Goal: Task Accomplishment & Management: Manage account settings

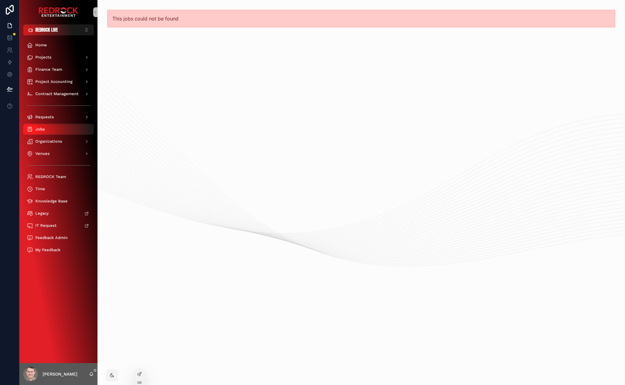
click at [56, 126] on div "Jobs" at bounding box center [58, 129] width 63 height 10
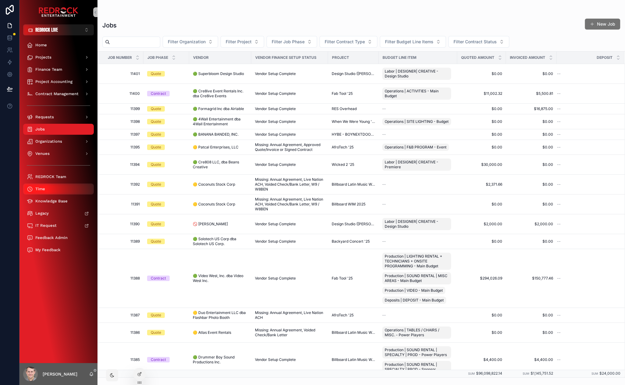
click at [54, 185] on div "Time" at bounding box center [58, 189] width 63 height 10
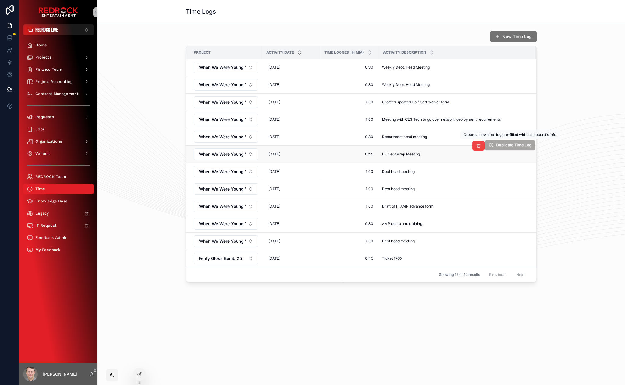
click at [515, 145] on span "Duplicate Time Log" at bounding box center [513, 145] width 35 height 5
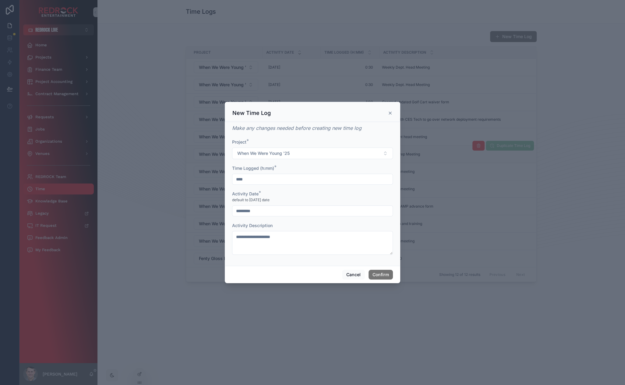
drag, startPoint x: 231, startPoint y: 179, endPoint x: 220, endPoint y: 178, distance: 10.7
click at [220, 178] on div "**********" at bounding box center [312, 192] width 625 height 385
type input "****"
click at [254, 212] on input "*********" at bounding box center [312, 210] width 160 height 9
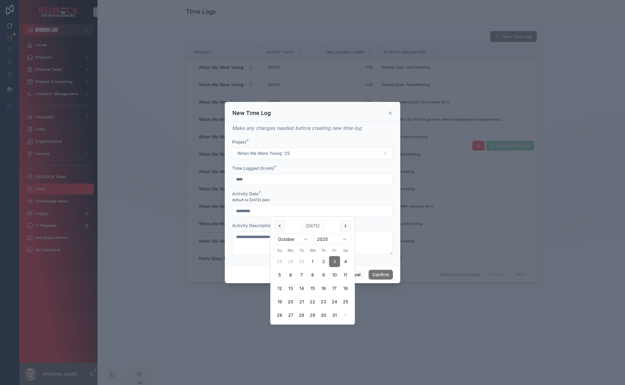
click at [326, 263] on button "2" at bounding box center [323, 261] width 11 height 11
type input "*********"
click at [346, 192] on div "Activity Date *" at bounding box center [312, 194] width 161 height 6
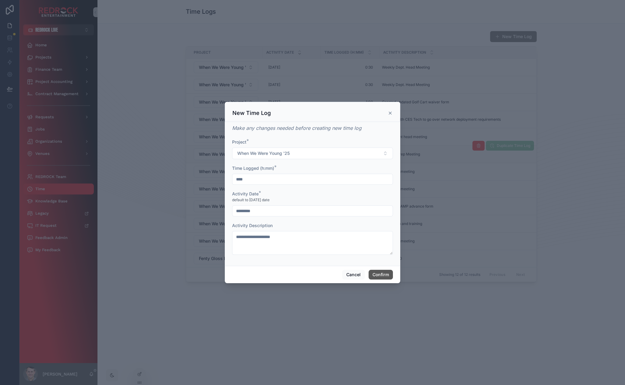
click at [387, 277] on button "Confirm" at bounding box center [380, 275] width 24 height 10
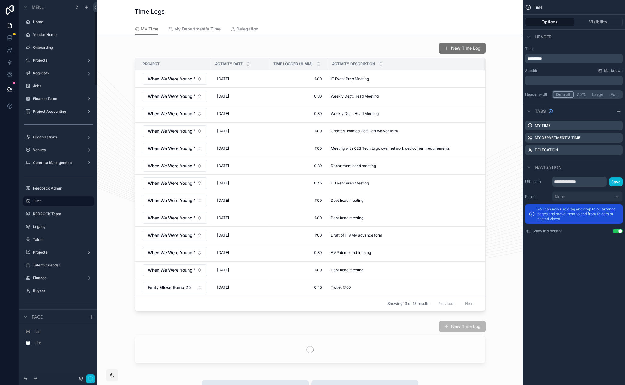
click at [415, 47] on div "scrollable content" at bounding box center [309, 176] width 415 height 273
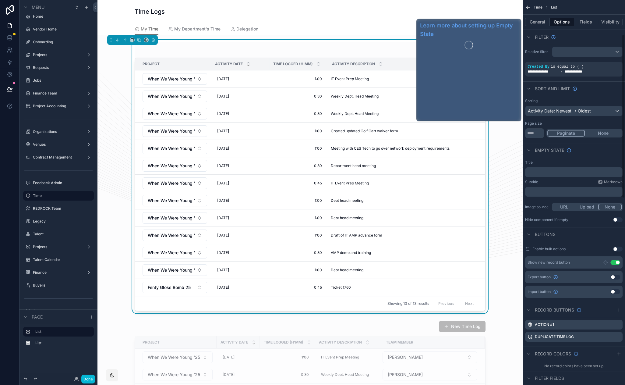
scroll to position [137, 0]
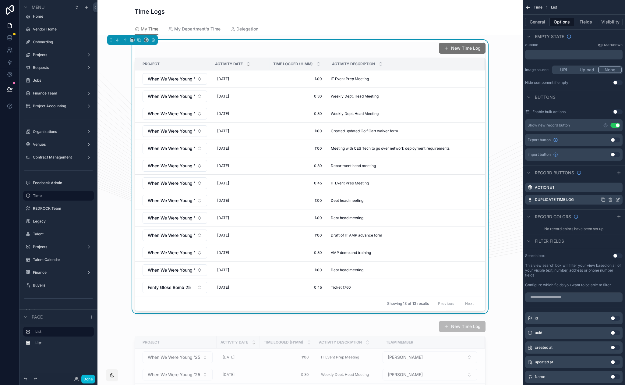
click at [618, 199] on icon "scrollable content" at bounding box center [617, 199] width 5 height 5
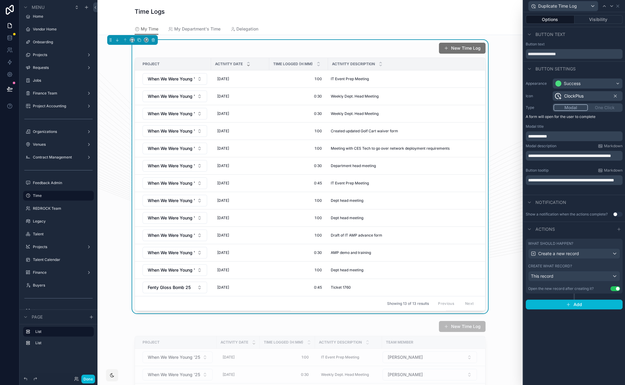
click at [618, 286] on button "Use setting" at bounding box center [615, 288] width 10 height 5
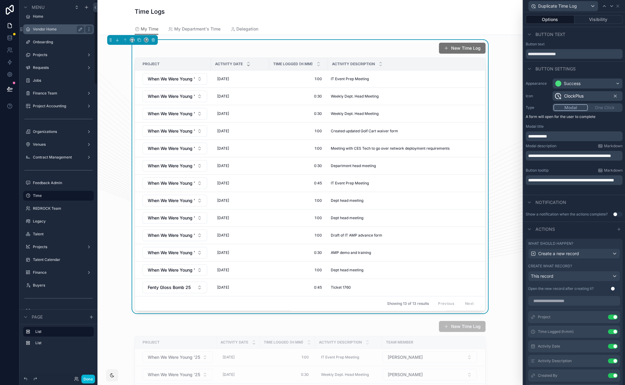
scroll to position [0, 0]
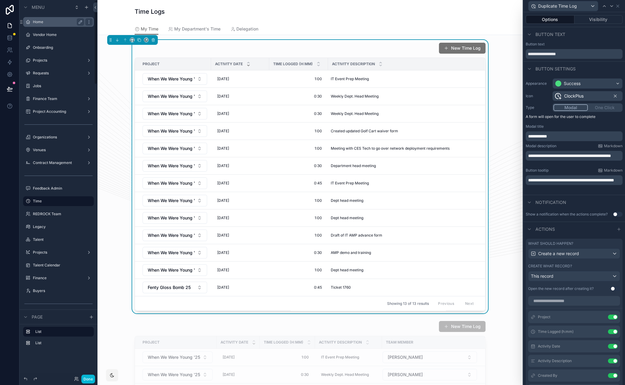
click at [50, 23] on label "Home" at bounding box center [57, 21] width 49 height 5
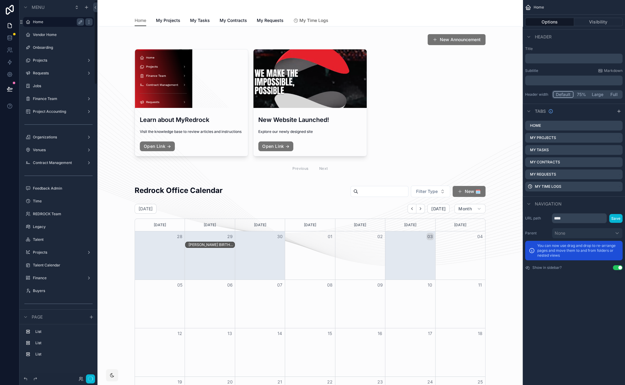
click at [312, 19] on span "My Time Logs" at bounding box center [313, 20] width 29 height 6
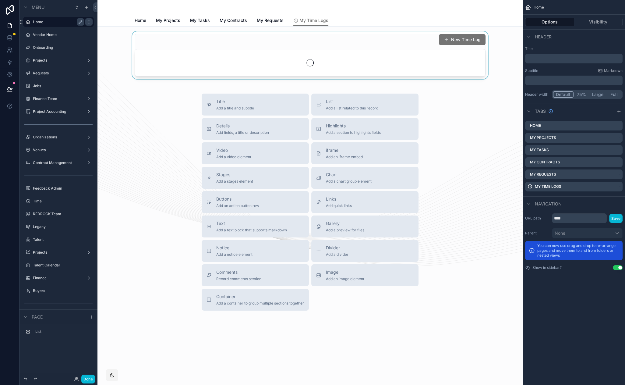
click at [401, 54] on div "scrollable content" at bounding box center [309, 55] width 415 height 48
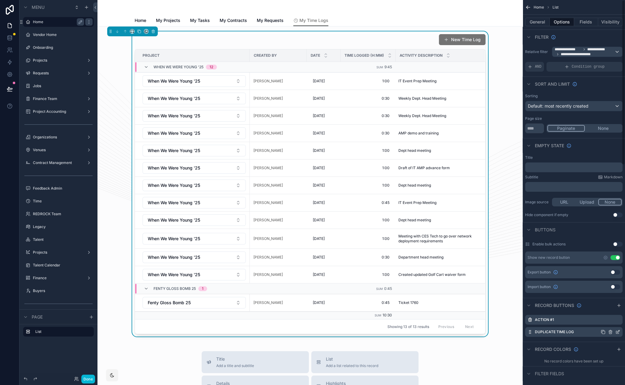
click at [617, 332] on icon "scrollable content" at bounding box center [617, 331] width 5 height 5
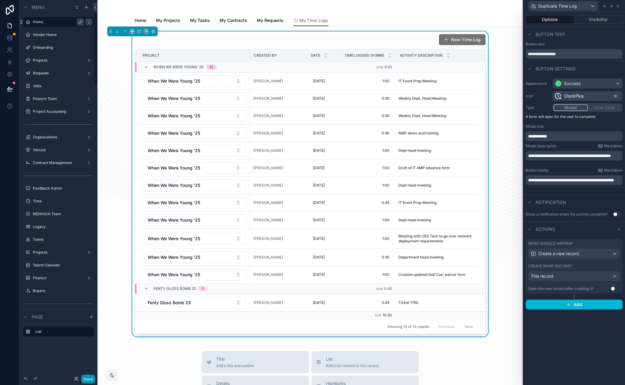
click at [89, 375] on button "Done" at bounding box center [88, 378] width 14 height 9
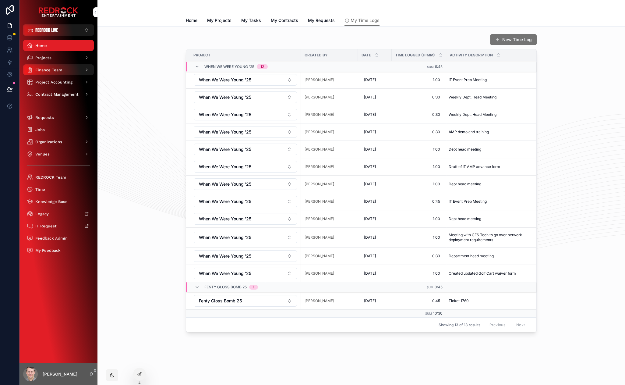
click at [56, 71] on span "Finance Team" at bounding box center [48, 69] width 27 height 5
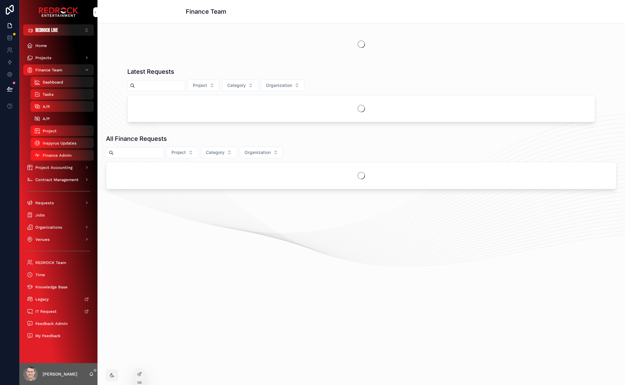
click at [66, 120] on div "A/P" at bounding box center [62, 119] width 56 height 10
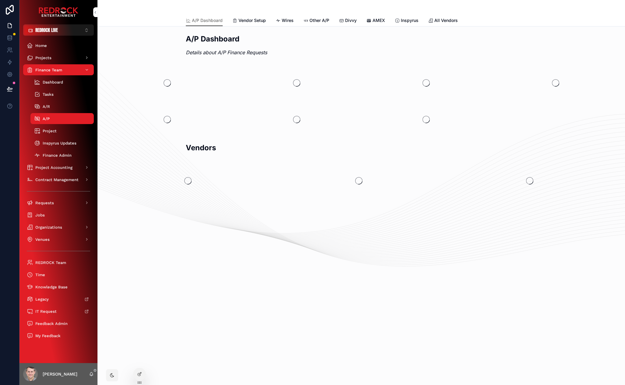
click at [288, 23] on link "Wires" at bounding box center [285, 21] width 18 height 12
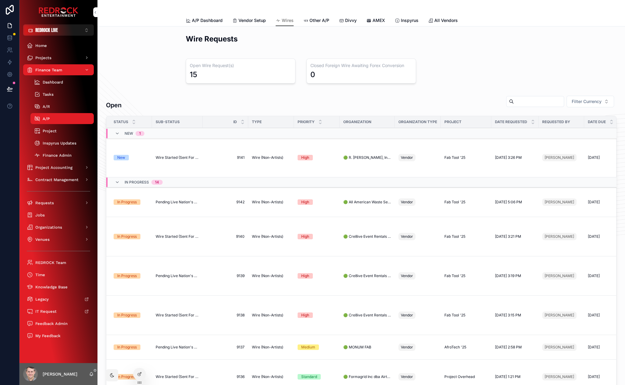
click at [176, 151] on td "Wire Started (Sent For Signature)" at bounding box center [177, 157] width 51 height 39
click at [177, 155] on span "Wire Started (Sent For Signature)" at bounding box center [177, 157] width 43 height 5
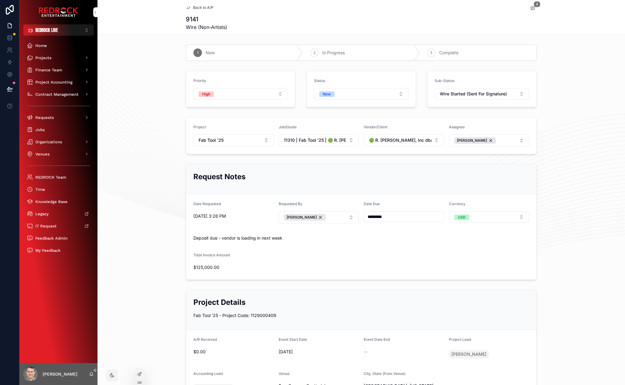
drag, startPoint x: 160, startPoint y: 153, endPoint x: 160, endPoint y: 130, distance: 22.5
click at [525, 8] on div "Back to A/P Payment Requests 9141 4" at bounding box center [361, 9] width 351 height 8
drag, startPoint x: 529, startPoint y: 9, endPoint x: 526, endPoint y: 11, distance: 4.1
click at [530, 9] on icon "scrollable content" at bounding box center [532, 8] width 5 height 5
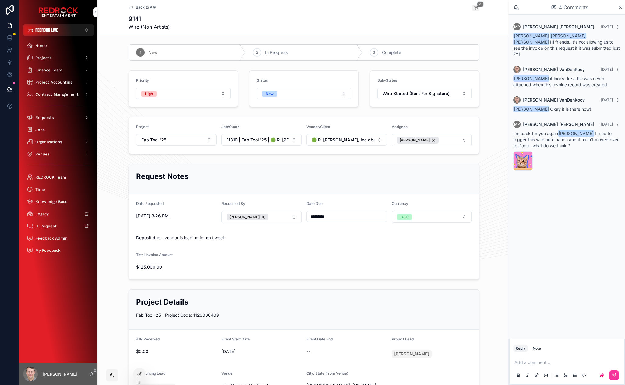
click at [347, 18] on div "9141 Wire (Non-Artists)" at bounding box center [304, 23] width 351 height 16
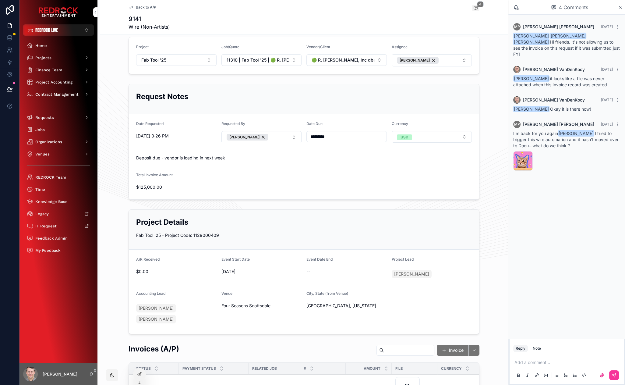
scroll to position [23, 0]
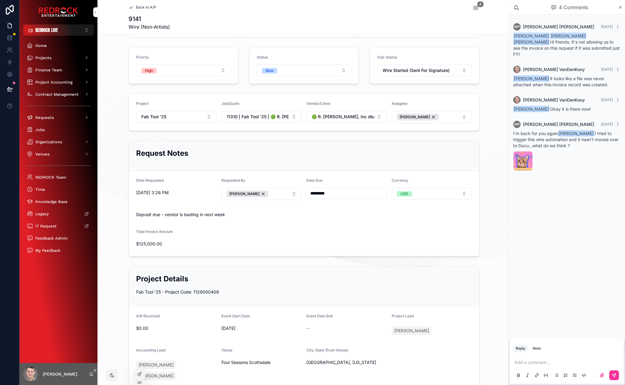
click at [435, 70] on span "Wire Started (Sent For Signature)" at bounding box center [415, 70] width 67 height 6
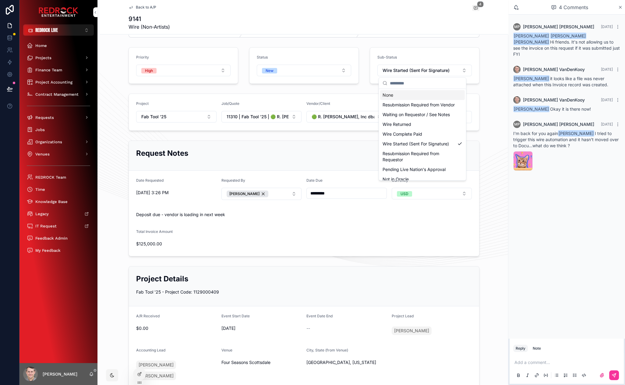
click at [421, 97] on div "None" at bounding box center [422, 95] width 85 height 10
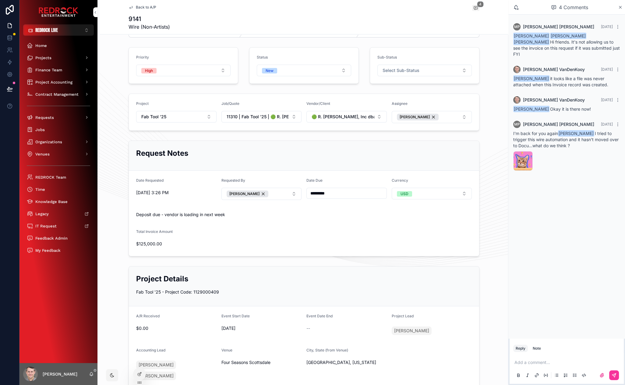
click at [415, 72] on span "Select Sub-Status" at bounding box center [400, 70] width 37 height 6
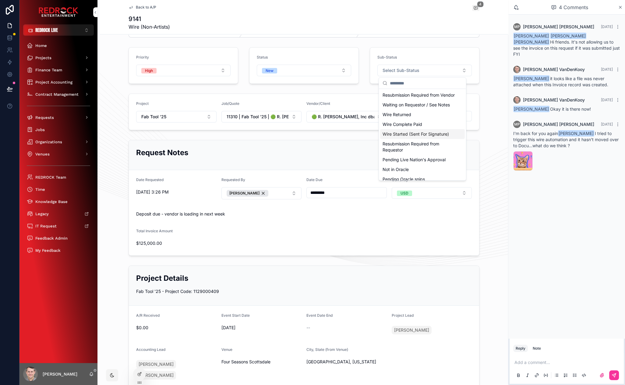
click at [436, 137] on span "Wire Started (Sent For Signature)" at bounding box center [415, 134] width 66 height 6
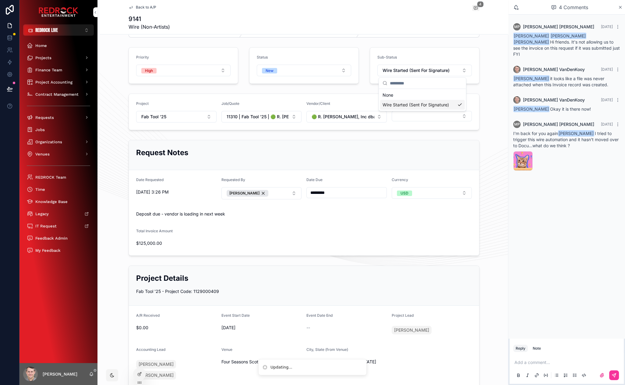
click at [312, 18] on div "9141 Wire (Non-Artists)" at bounding box center [304, 23] width 351 height 16
click at [577, 358] on div "Add a comment..." at bounding box center [566, 368] width 107 height 26
click at [575, 362] on p "scrollable content" at bounding box center [567, 362] width 107 height 6
click at [563, 359] on p "**********" at bounding box center [567, 362] width 107 height 6
click at [479, 152] on div "Request Notes Date Requested 10/2/2025 3:26 PM Requested By Steffi Barrios Date…" at bounding box center [304, 197] width 408 height 121
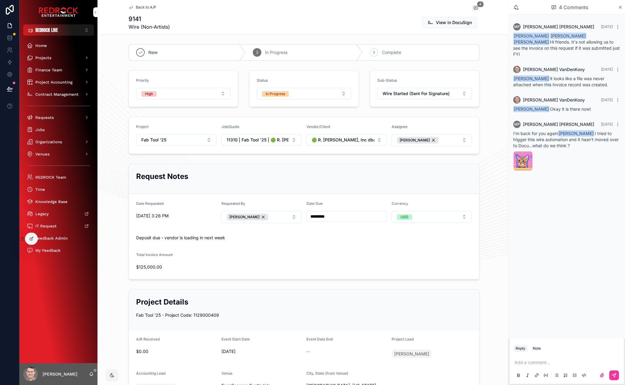
click at [533, 361] on p "scrollable content" at bounding box center [567, 362] width 107 height 6
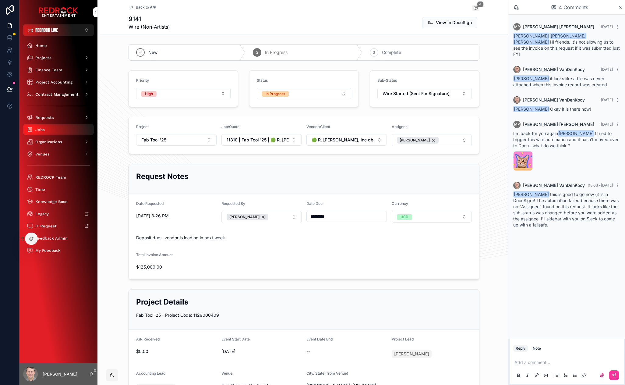
click at [52, 130] on div "Jobs" at bounding box center [58, 130] width 63 height 10
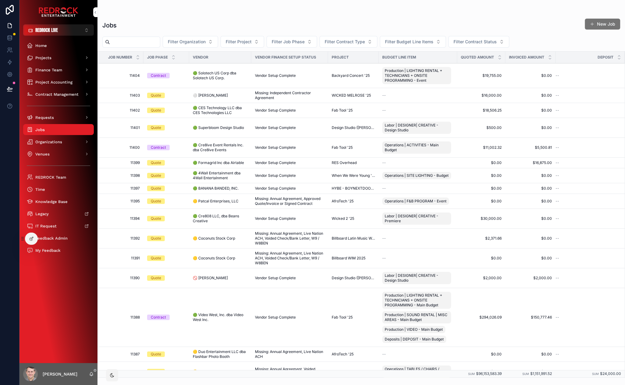
click at [137, 39] on input "scrollable content" at bounding box center [135, 42] width 50 height 9
type input "*****"
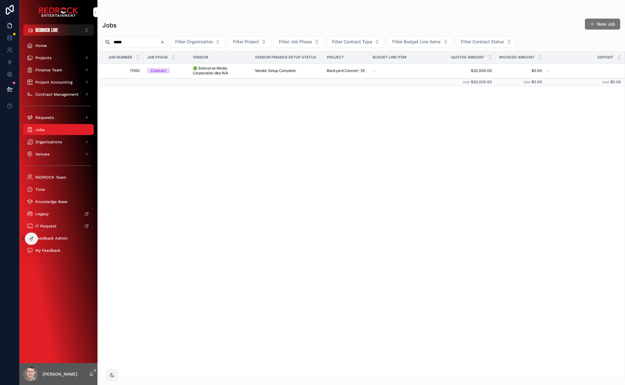
click at [135, 69] on span "11350" at bounding box center [122, 70] width 35 height 5
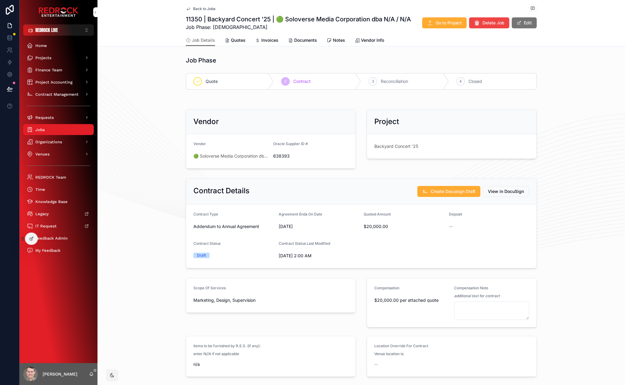
click at [233, 37] on span "Quotes" at bounding box center [238, 40] width 15 height 6
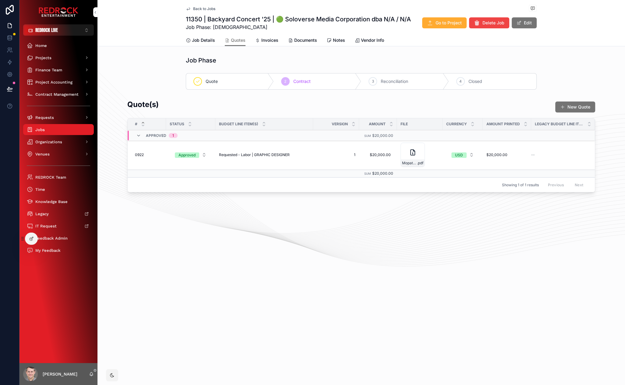
click at [196, 39] on span "Job Details" at bounding box center [203, 40] width 23 height 6
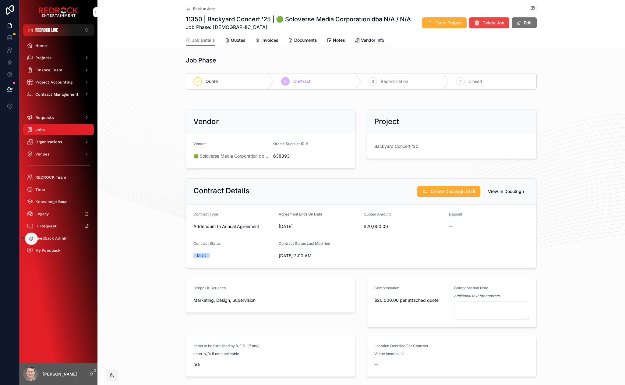
click at [126, 137] on div "Vendor Vendor 🟢 Soloverse Media Corporation dba N/A Oracle Supplier ID # 638393…" at bounding box center [360, 139] width 527 height 64
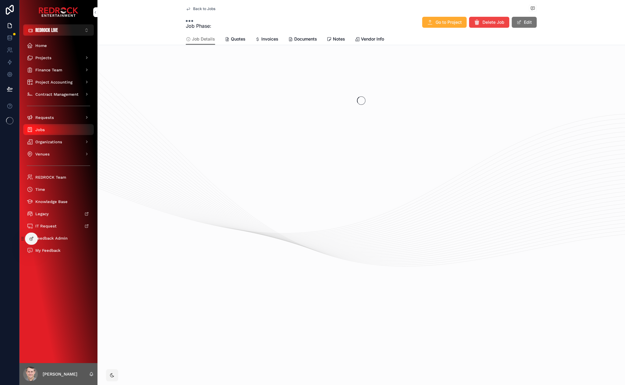
click at [59, 129] on div "Jobs" at bounding box center [58, 130] width 63 height 10
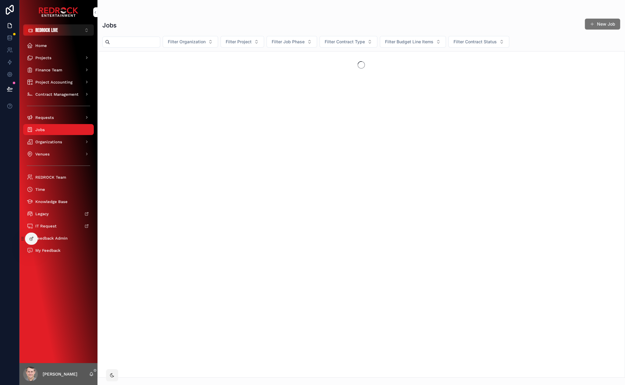
click at [151, 46] on input "scrollable content" at bounding box center [135, 42] width 50 height 9
type input "*****"
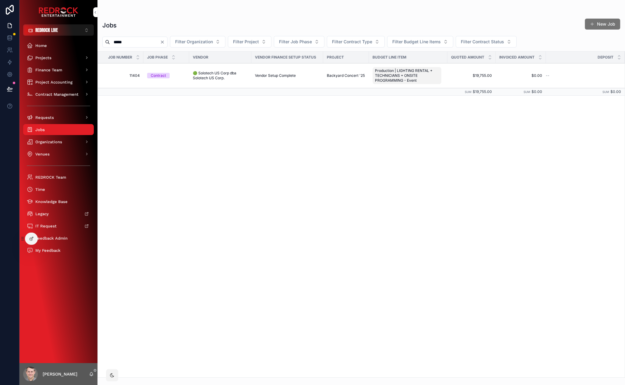
click at [130, 71] on td "11404 11404" at bounding box center [121, 75] width 46 height 25
click at [129, 75] on span "11404" at bounding box center [122, 75] width 35 height 5
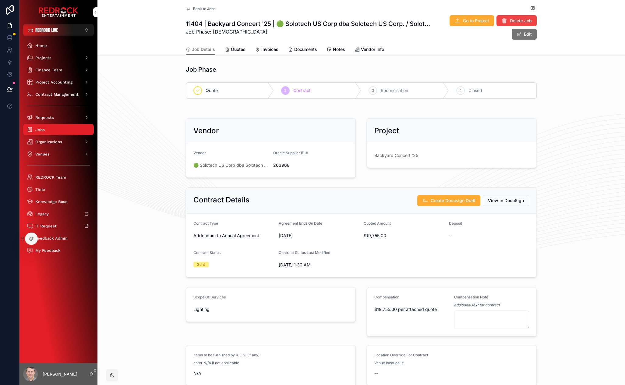
click at [239, 50] on span "Quotes" at bounding box center [238, 49] width 15 height 6
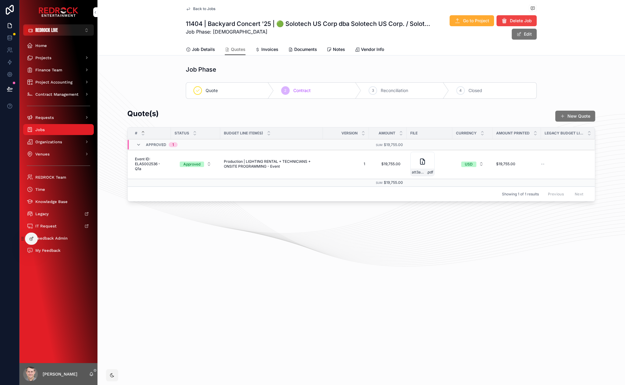
click at [190, 49] on icon "scrollable content" at bounding box center [188, 49] width 5 height 5
